Goal: Task Accomplishment & Management: Use online tool/utility

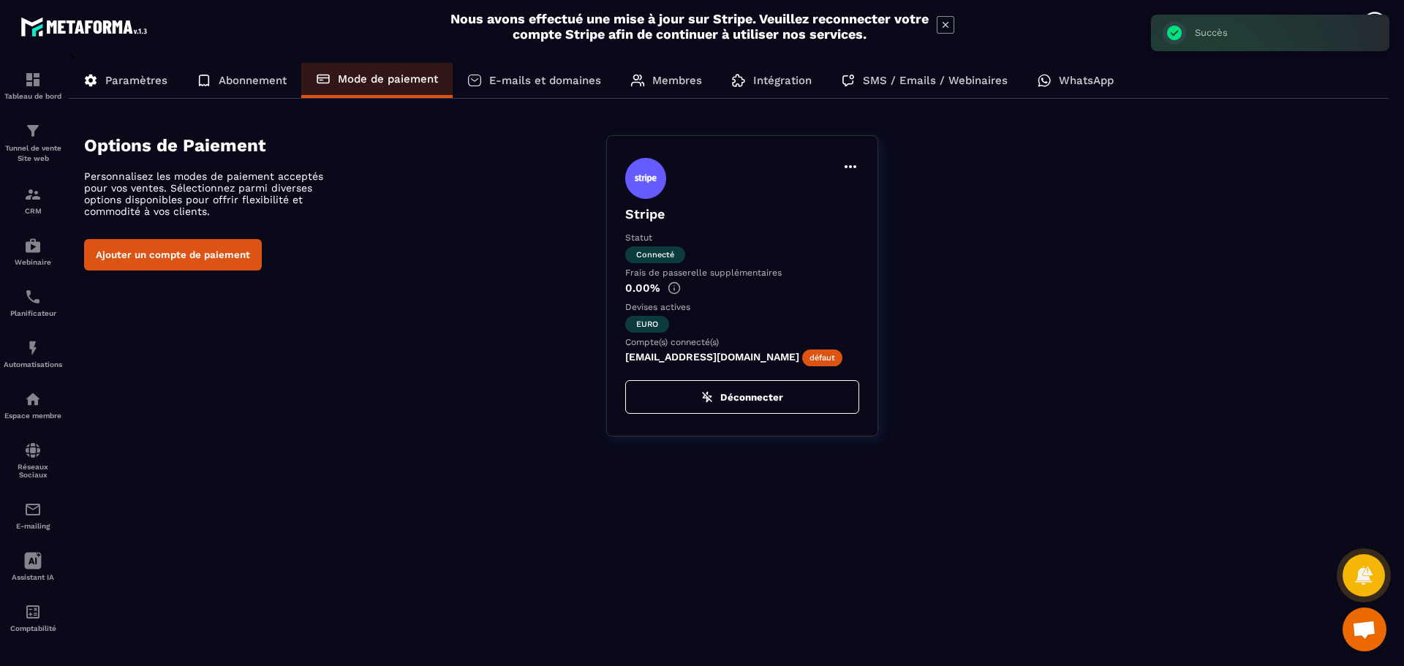
scroll to position [1132, 0]
click at [32, 141] on div "Tunnel de vente Site web" at bounding box center [33, 143] width 58 height 42
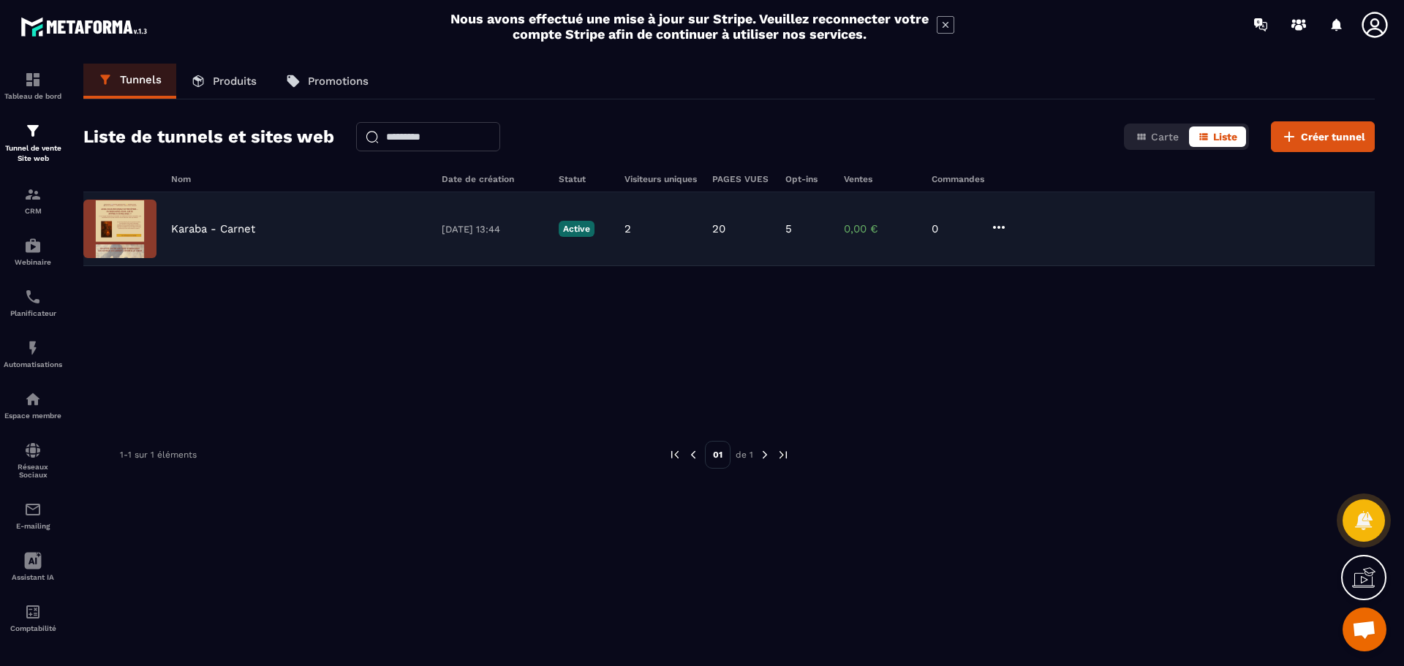
click at [149, 219] on img at bounding box center [119, 229] width 73 height 58
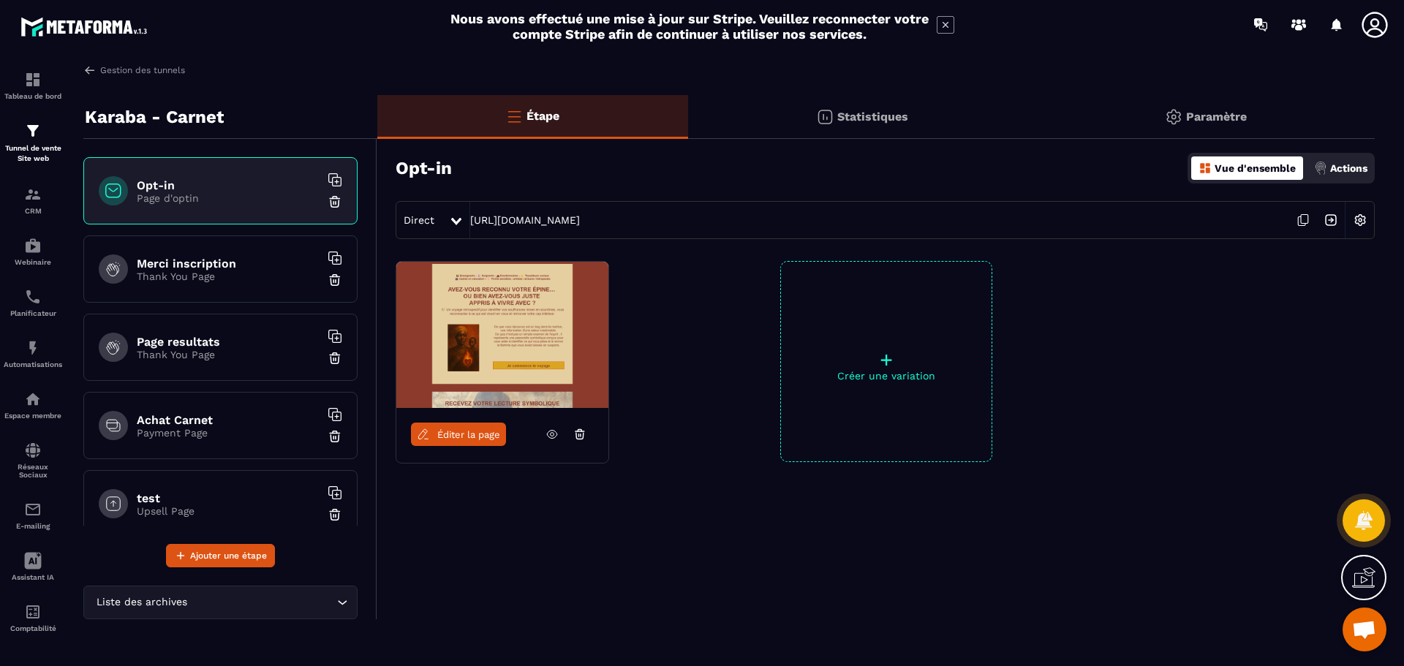
click at [195, 428] on p "Payment Page" at bounding box center [228, 433] width 183 height 12
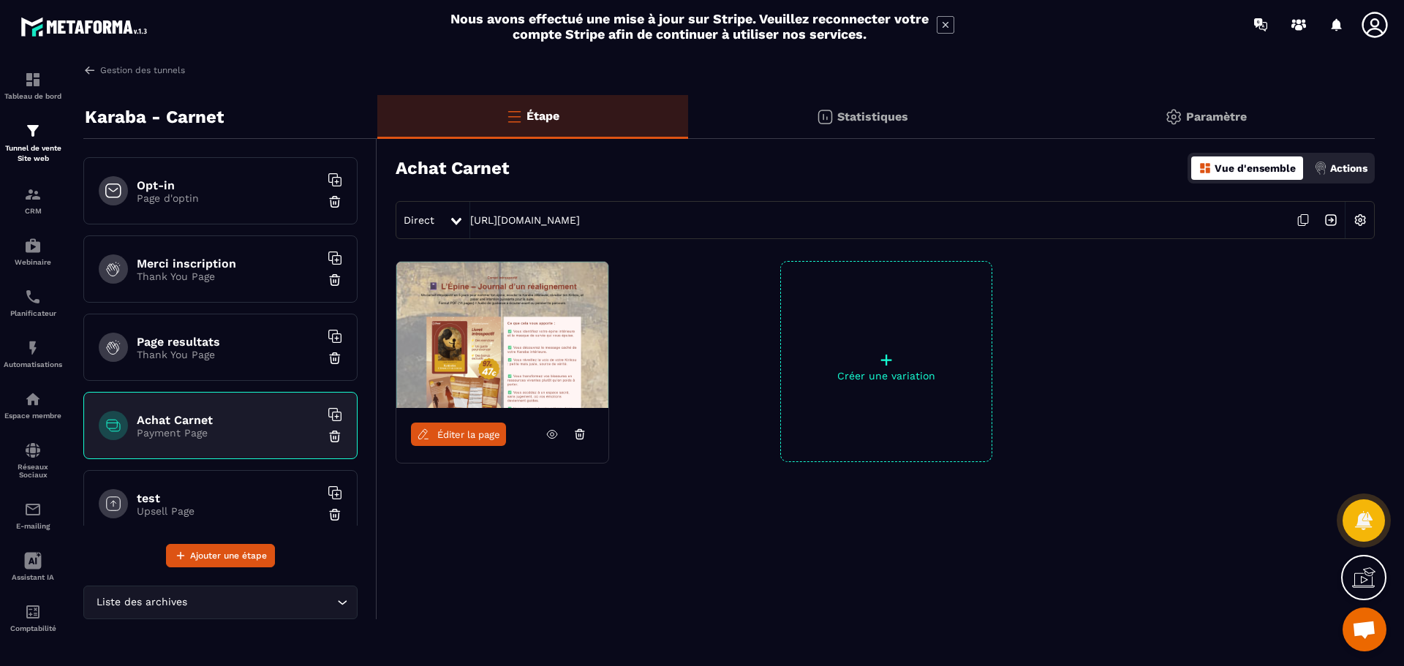
click at [466, 439] on span "Éditer la page" at bounding box center [468, 434] width 63 height 11
